Goal: Task Accomplishment & Management: Complete application form

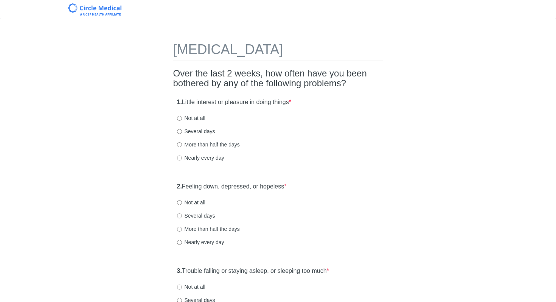
click at [206, 133] on label "Several days" at bounding box center [196, 131] width 38 height 8
click at [182, 133] on input "Several days" at bounding box center [179, 131] width 5 height 5
radio input "true"
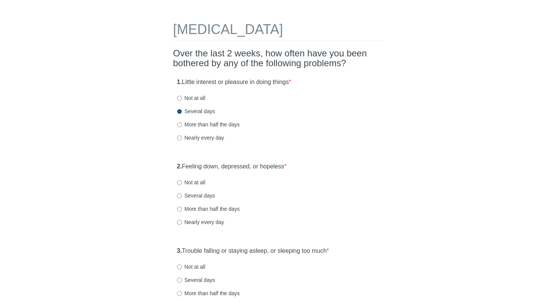
scroll to position [22, 0]
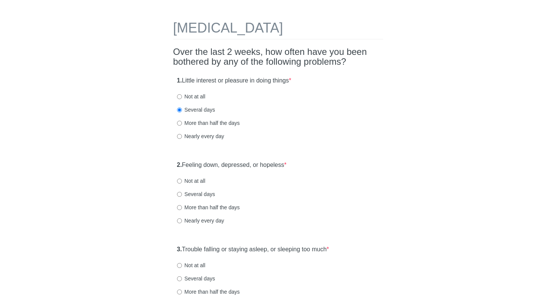
click at [202, 181] on label "Not at all" at bounding box center [191, 181] width 28 height 8
click at [182, 181] on input "Not at all" at bounding box center [179, 181] width 5 height 5
radio input "true"
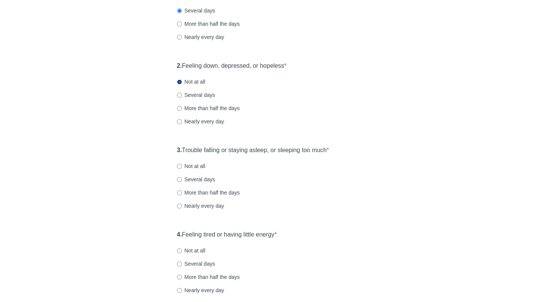
scroll to position [138, 0]
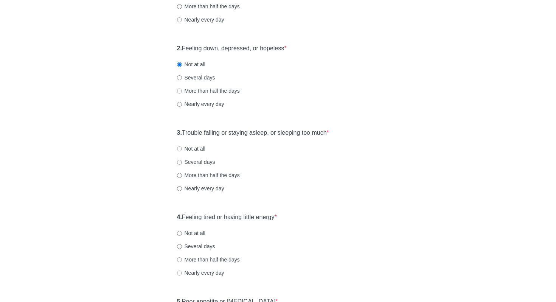
click at [199, 150] on label "Not at all" at bounding box center [191, 149] width 28 height 8
click at [182, 150] on input "Not at all" at bounding box center [179, 148] width 5 height 5
radio input "true"
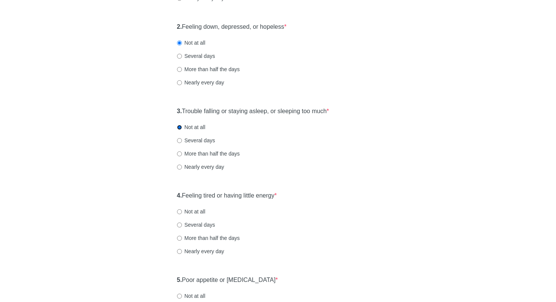
scroll to position [160, 0]
click at [205, 224] on label "Several days" at bounding box center [196, 224] width 38 height 8
click at [182, 224] on input "Several days" at bounding box center [179, 224] width 5 height 5
radio input "true"
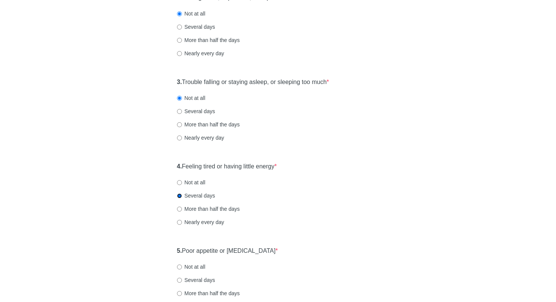
scroll to position [189, 0]
click at [136, 301] on div "[MEDICAL_DATA] Over the last 2 weeks, how often have you been bothered by any o…" at bounding box center [278, 268] width 443 height 860
click at [193, 266] on label "Not at all" at bounding box center [191, 266] width 28 height 8
click at [182, 266] on input "Not at all" at bounding box center [179, 266] width 5 height 5
radio input "true"
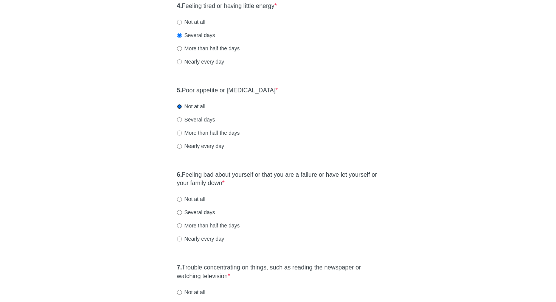
scroll to position [352, 0]
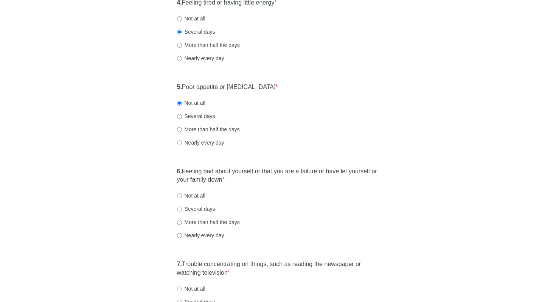
click at [186, 195] on label "Not at all" at bounding box center [191, 196] width 28 height 8
click at [182, 195] on input "Not at all" at bounding box center [179, 195] width 5 height 5
radio input "true"
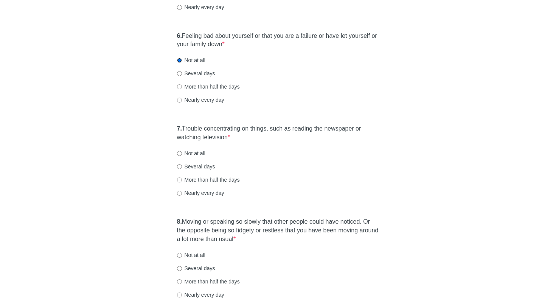
scroll to position [489, 0]
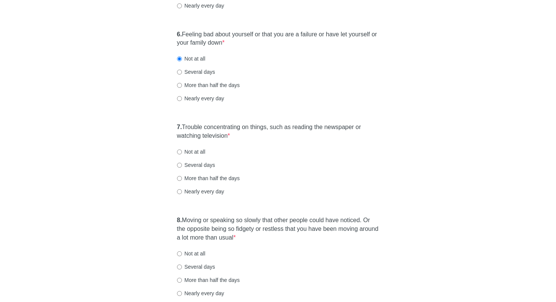
click at [189, 251] on label "Not at all" at bounding box center [191, 254] width 28 height 8
click at [182, 251] on input "Not at all" at bounding box center [179, 253] width 5 height 5
radio input "true"
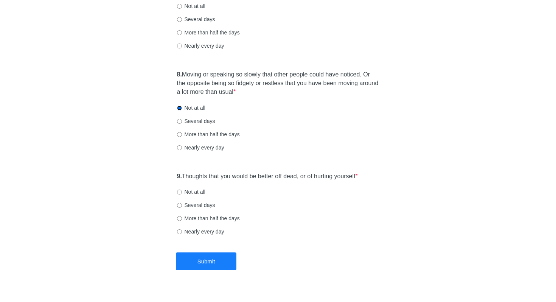
scroll to position [649, 0]
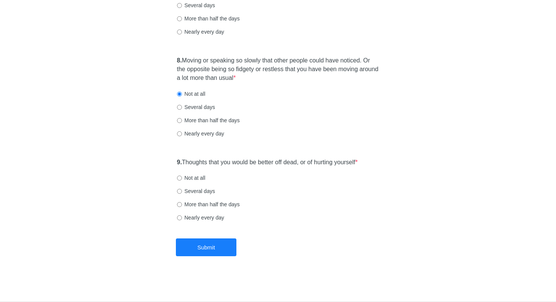
click at [195, 181] on label "Not at all" at bounding box center [191, 178] width 28 height 8
click at [182, 180] on input "Not at all" at bounding box center [179, 177] width 5 height 5
radio input "true"
click at [204, 243] on button "Submit" at bounding box center [206, 247] width 61 height 18
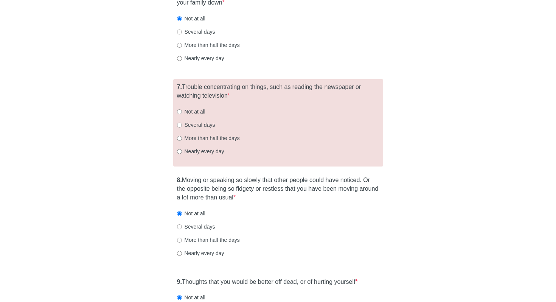
scroll to position [527, 0]
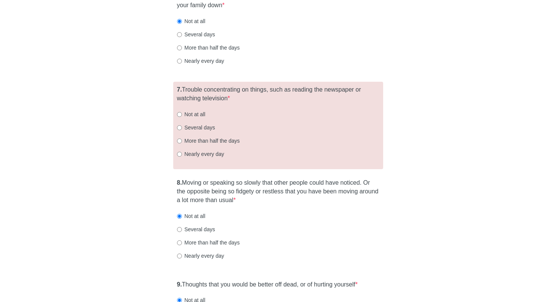
click at [194, 114] on label "Not at all" at bounding box center [191, 114] width 28 height 8
click at [182, 114] on input "Not at all" at bounding box center [179, 114] width 5 height 5
radio input "true"
click at [197, 128] on label "Several days" at bounding box center [196, 128] width 38 height 8
click at [182, 128] on input "Several days" at bounding box center [179, 127] width 5 height 5
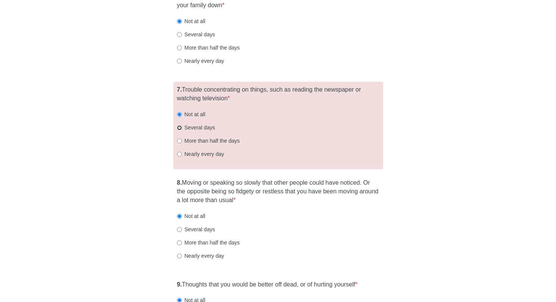
radio input "true"
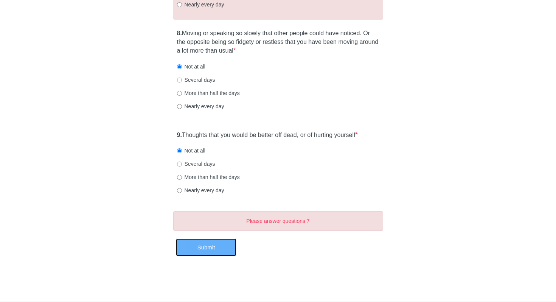
click at [198, 249] on button "Submit" at bounding box center [206, 247] width 61 height 18
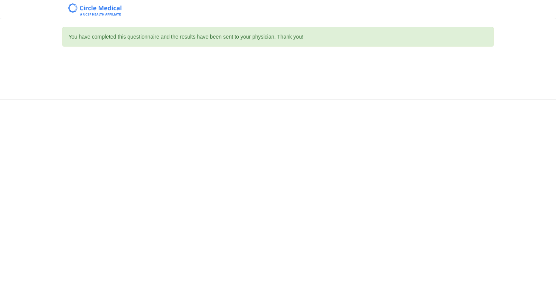
scroll to position [0, 0]
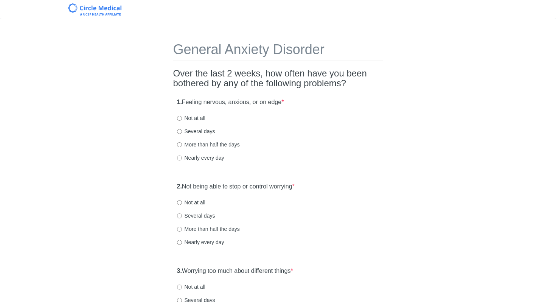
click at [189, 120] on label "Not at all" at bounding box center [191, 118] width 28 height 8
click at [182, 120] on input "Not at all" at bounding box center [179, 118] width 5 height 5
radio input "true"
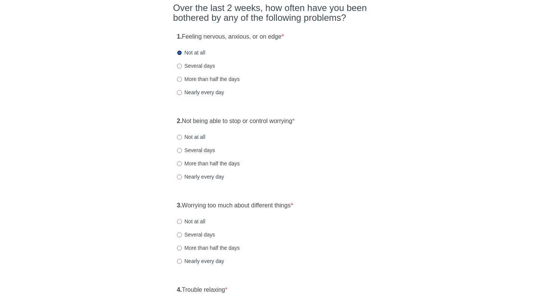
scroll to position [75, 0]
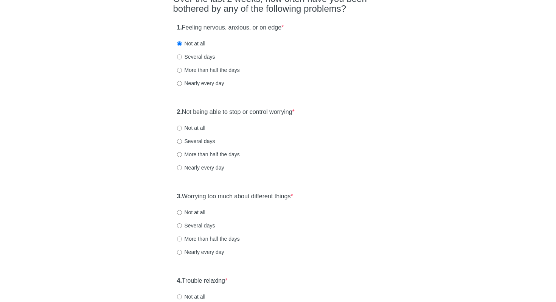
click at [194, 126] on label "Not at all" at bounding box center [191, 128] width 28 height 8
click at [182, 126] on input "Not at all" at bounding box center [179, 128] width 5 height 5
radio input "true"
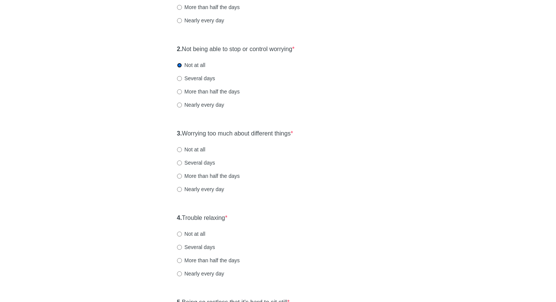
scroll to position [143, 0]
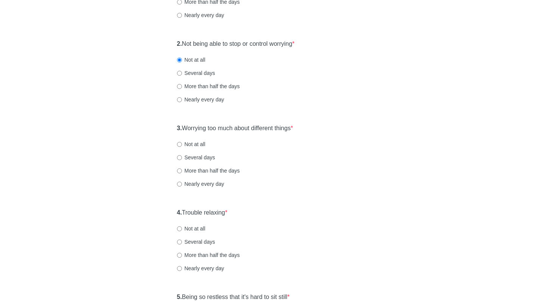
click at [194, 147] on label "Not at all" at bounding box center [191, 144] width 28 height 8
click at [182, 147] on input "Not at all" at bounding box center [179, 144] width 5 height 5
radio input "true"
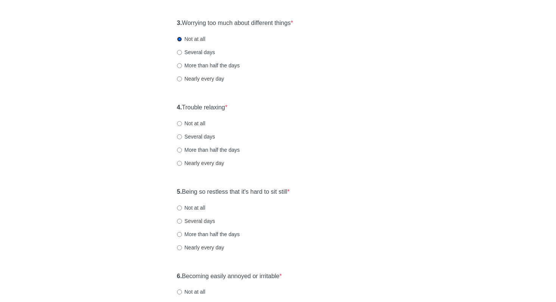
scroll to position [248, 0]
click at [203, 125] on label "Not at all" at bounding box center [191, 123] width 28 height 8
click at [182, 125] on input "Not at all" at bounding box center [179, 123] width 5 height 5
radio input "true"
click at [197, 207] on label "Not at all" at bounding box center [191, 207] width 28 height 8
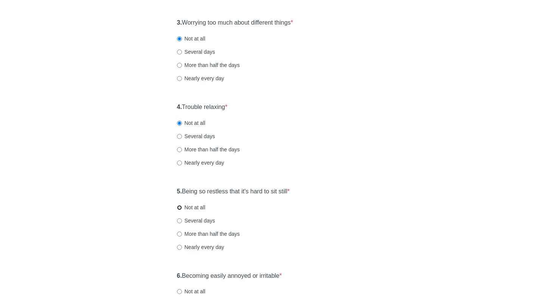
click at [182, 207] on input "Not at all" at bounding box center [179, 207] width 5 height 5
radio input "true"
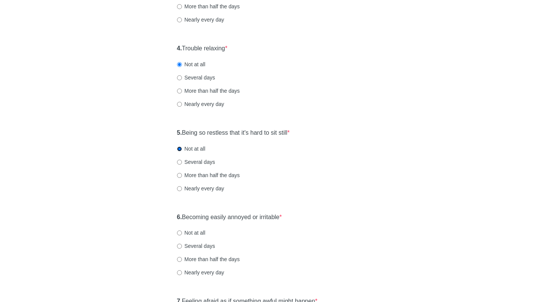
scroll to position [307, 0]
click at [193, 234] on label "Not at all" at bounding box center [191, 232] width 28 height 8
click at [182, 234] on input "Not at all" at bounding box center [179, 232] width 5 height 5
radio input "true"
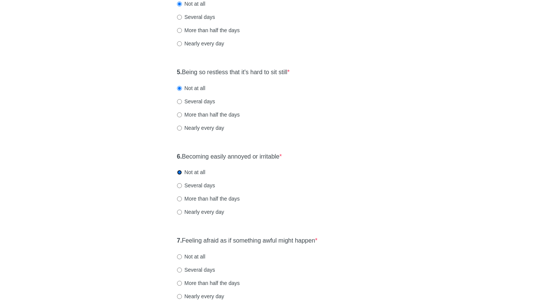
scroll to position [369, 0]
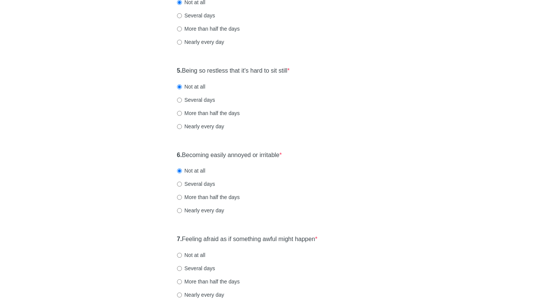
click at [203, 253] on label "Not at all" at bounding box center [191, 255] width 28 height 8
click at [182, 253] on input "Not at all" at bounding box center [179, 255] width 5 height 5
radio input "true"
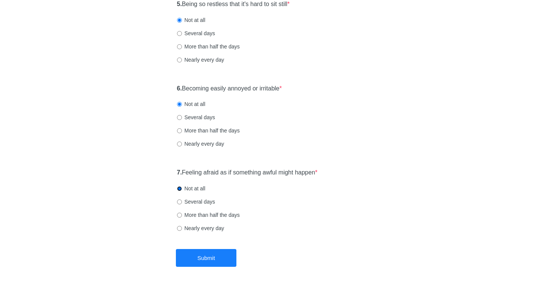
scroll to position [446, 0]
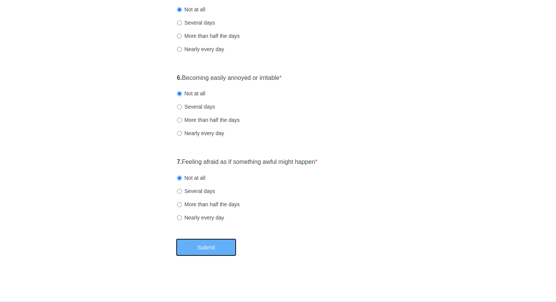
click at [207, 252] on button "Submit" at bounding box center [206, 247] width 61 height 18
